Goal: Answer question/provide support: Share knowledge or assist other users

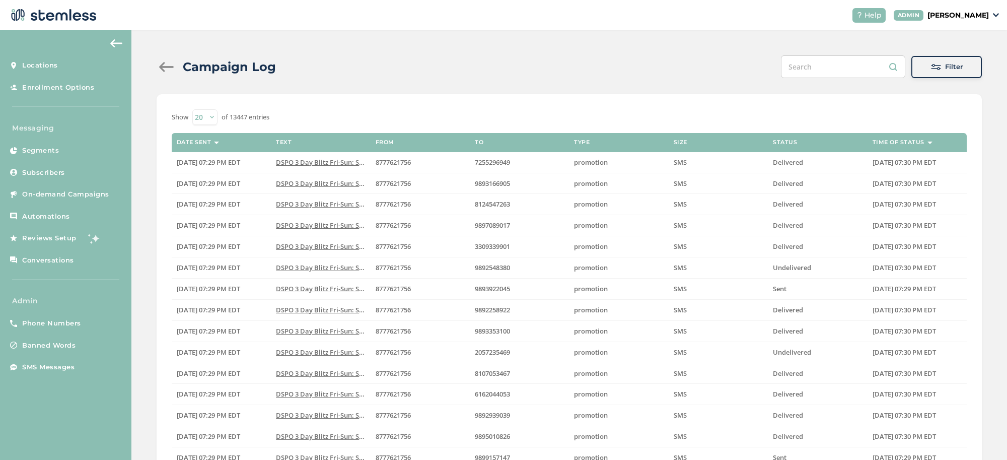
click at [945, 17] on p "[PERSON_NAME]" at bounding box center [957, 15] width 61 height 11
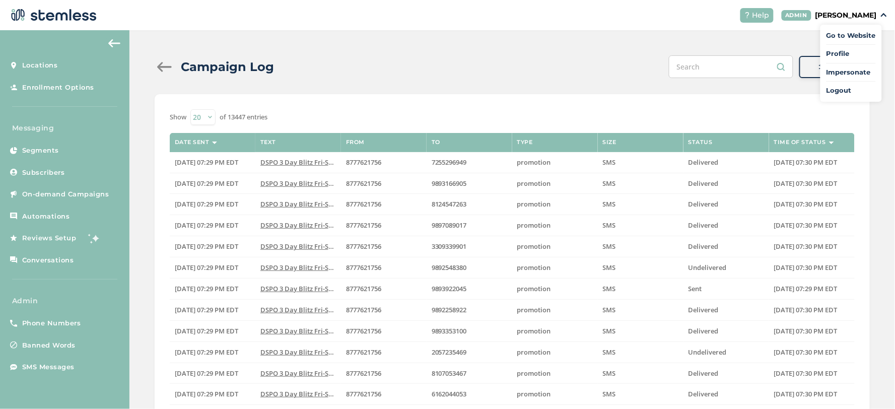
click at [855, 70] on span "Impersonate" at bounding box center [850, 72] width 49 height 10
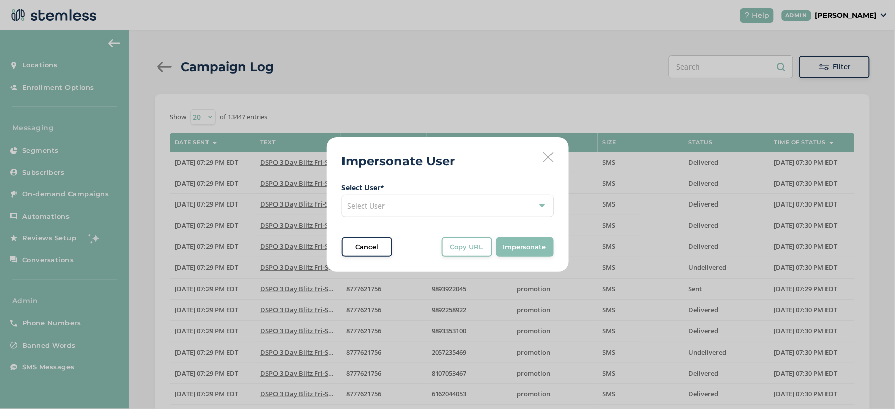
click at [445, 197] on div "Select User" at bounding box center [447, 206] width 211 height 22
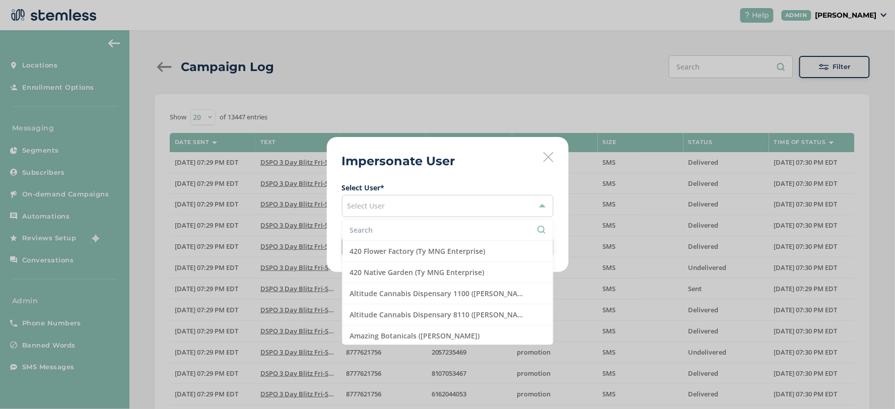
click at [395, 220] on li at bounding box center [447, 229] width 210 height 21
click at [395, 227] on input "text" at bounding box center [447, 230] width 195 height 11
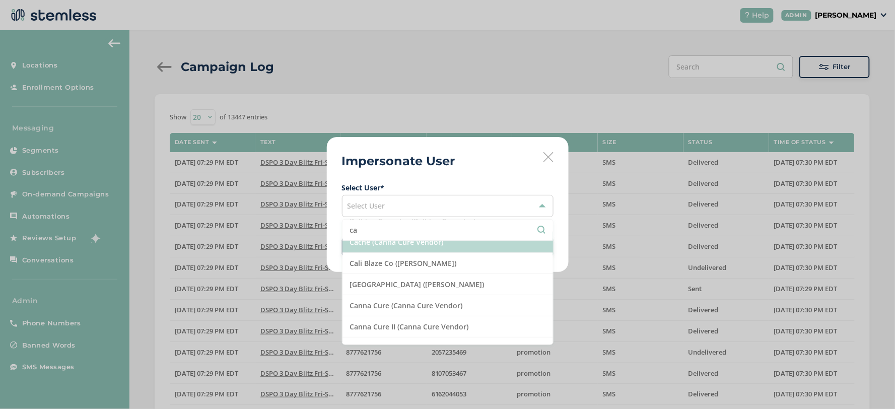
scroll to position [112, 0]
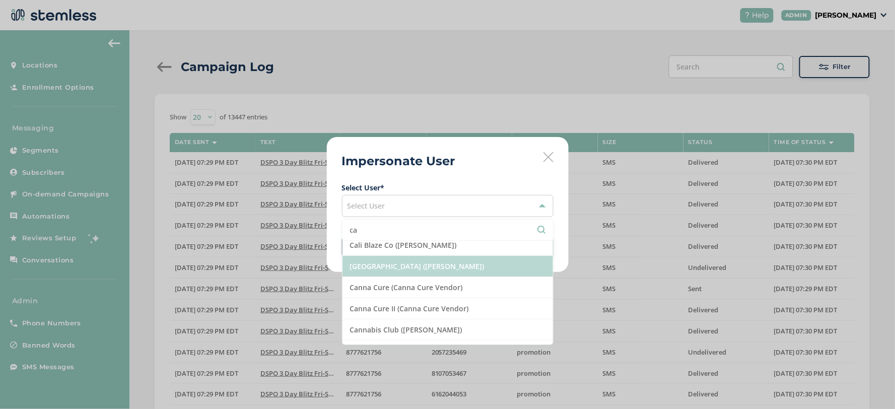
type input "ca"
click at [433, 268] on li "[GEOGRAPHIC_DATA] ([PERSON_NAME])" at bounding box center [447, 266] width 210 height 21
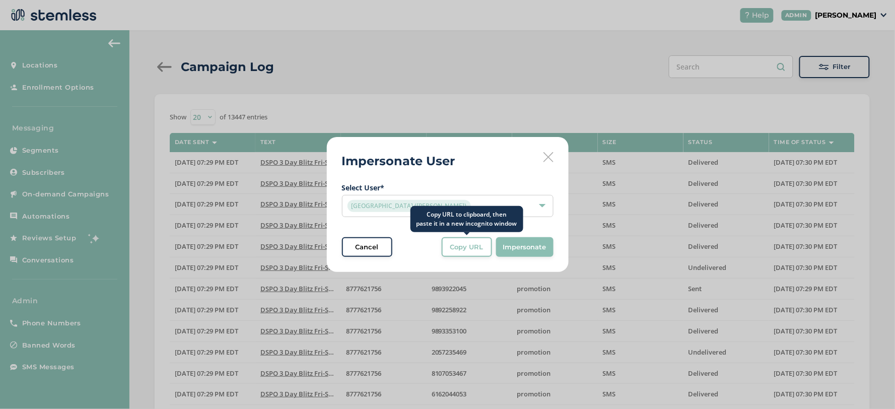
click at [478, 245] on span "Copy URL" at bounding box center [466, 247] width 33 height 10
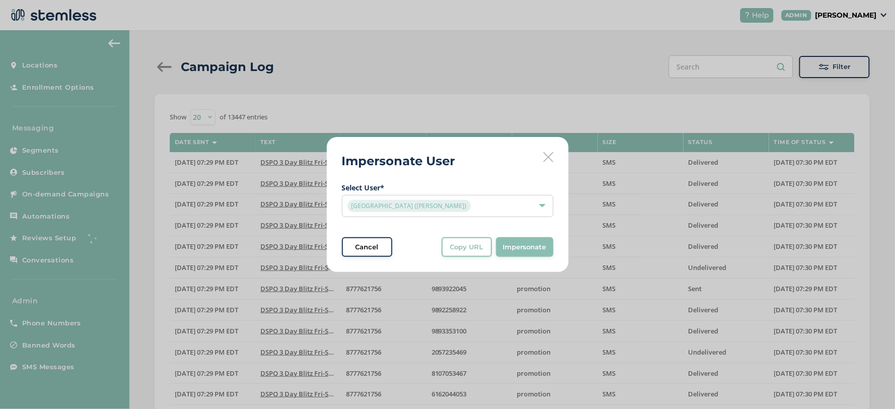
click at [546, 156] on icon at bounding box center [548, 157] width 10 height 10
